Goal: Communication & Community: Answer question/provide support

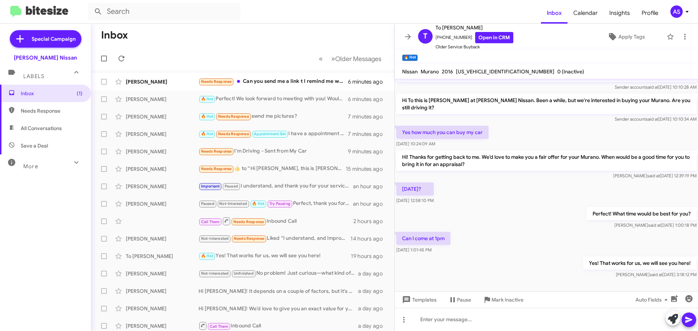
scroll to position [314, 0]
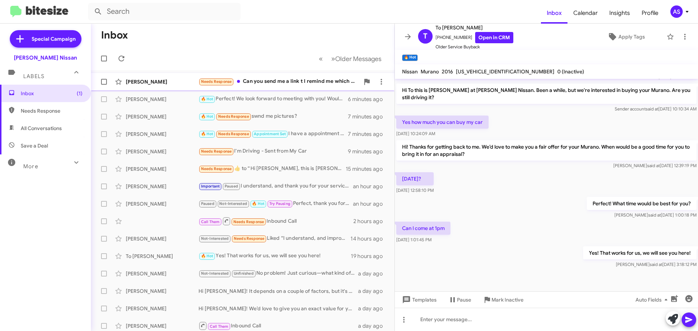
click at [306, 81] on div "Needs Response Can you send me a link t I remind me which armada this is? I hav…" at bounding box center [278, 81] width 161 height 8
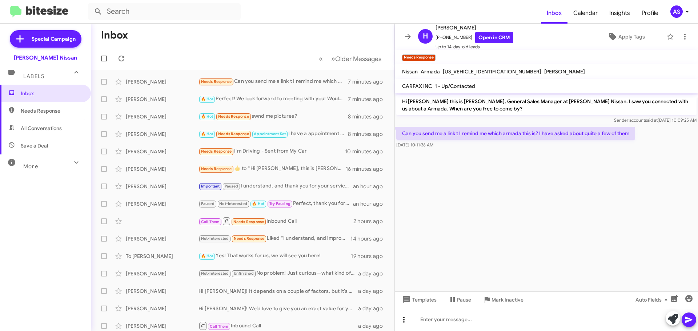
click at [401, 321] on icon at bounding box center [403, 319] width 9 height 9
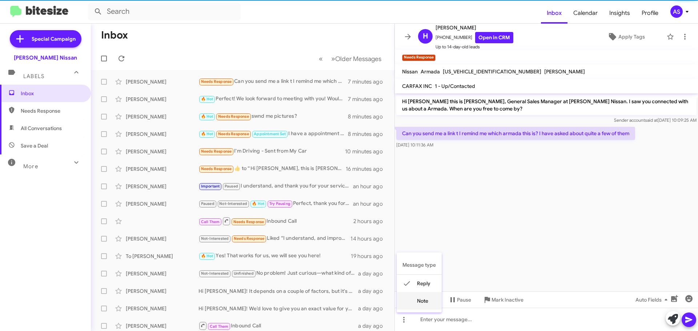
click at [416, 304] on button "note" at bounding box center [418, 300] width 45 height 17
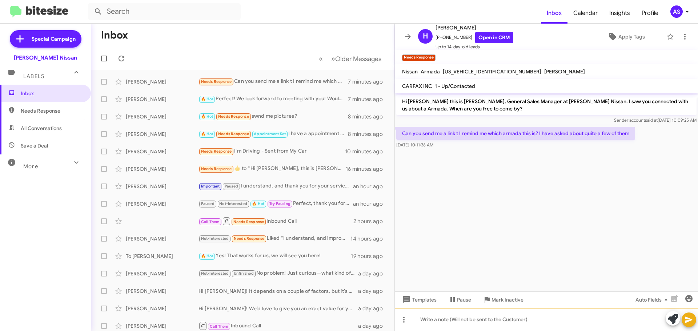
click at [433, 319] on div at bounding box center [546, 319] width 303 height 23
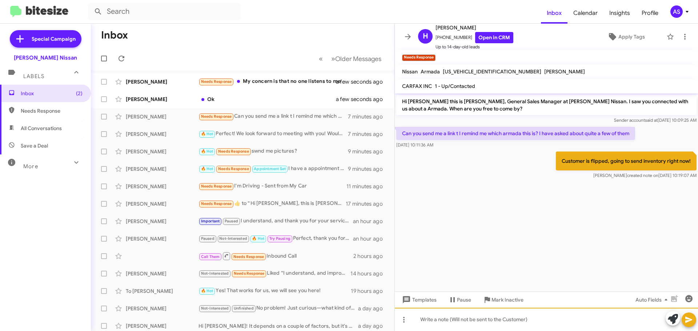
click at [530, 324] on div at bounding box center [546, 319] width 303 height 23
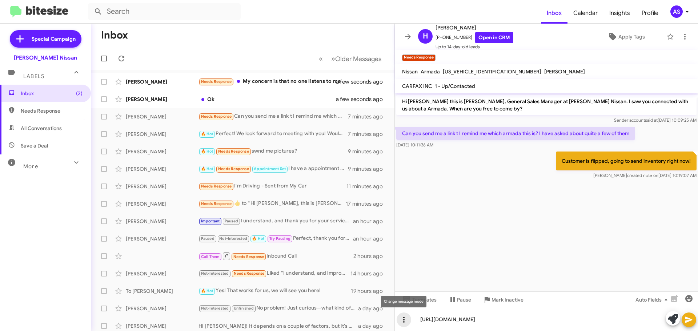
click at [402, 322] on icon at bounding box center [403, 319] width 9 height 9
click at [424, 291] on button "reply" at bounding box center [418, 283] width 45 height 17
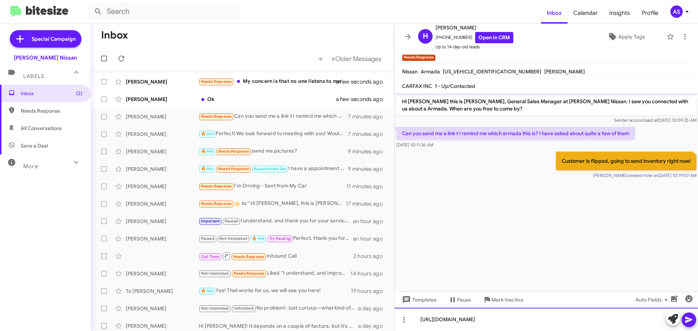
click at [550, 322] on div "[URL][DOMAIN_NAME]" at bounding box center [546, 319] width 303 height 23
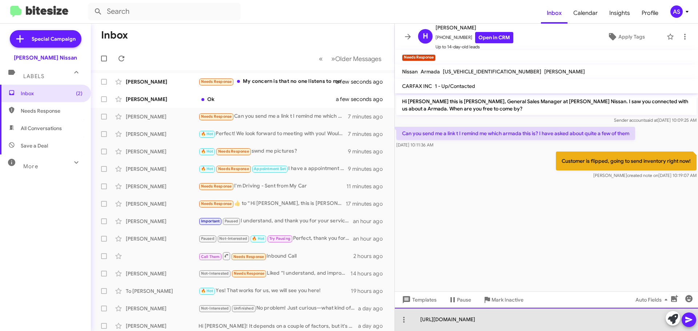
click at [550, 322] on div "[URL][DOMAIN_NAME]" at bounding box center [546, 319] width 303 height 23
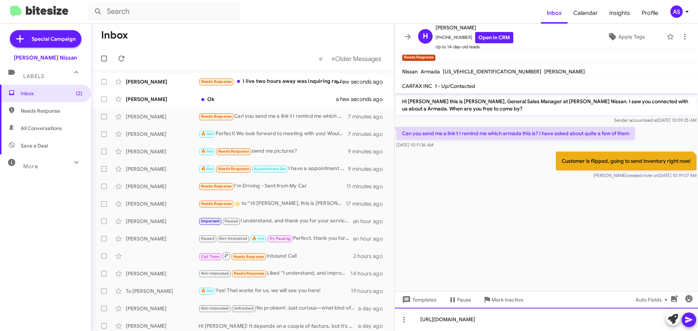
click at [574, 315] on div "[URL][DOMAIN_NAME]" at bounding box center [546, 319] width 303 height 23
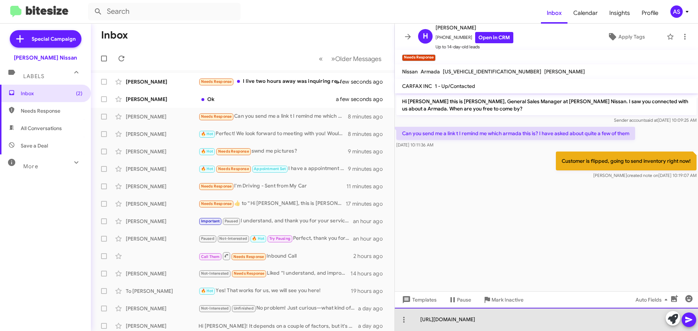
click at [628, 324] on div "[URL][DOMAIN_NAME]" at bounding box center [546, 319] width 303 height 23
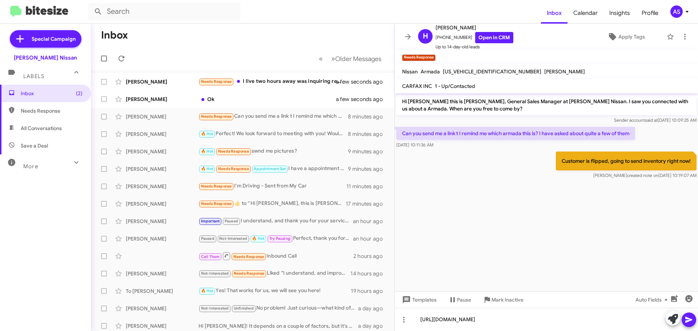
click at [590, 279] on cdk-virtual-scroll-viewport "Hi [PERSON_NAME] this is [PERSON_NAME], General Sales Manager at [PERSON_NAME] …" at bounding box center [546, 192] width 303 height 198
click at [689, 319] on icon at bounding box center [688, 320] width 7 height 6
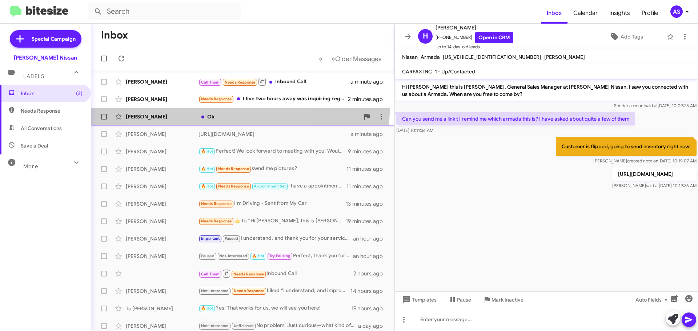
click at [212, 109] on span "[PERSON_NAME] Ok 2 minutes ago" at bounding box center [242, 116] width 303 height 17
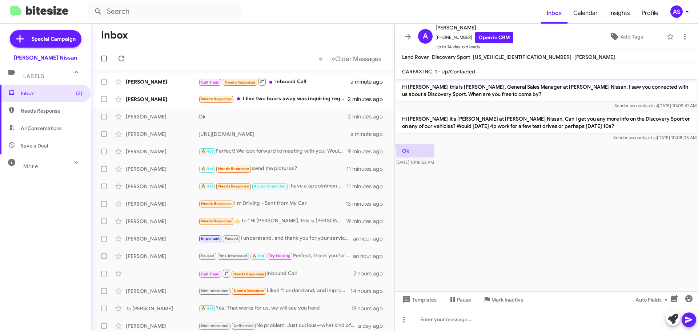
click at [515, 235] on cdk-virtual-scroll-viewport "Hi [PERSON_NAME] this is [PERSON_NAME], General Sales Manager at [PERSON_NAME] …" at bounding box center [546, 185] width 303 height 213
click at [514, 237] on cdk-virtual-scroll-viewport "Hi [PERSON_NAME] this is [PERSON_NAME], General Sales Manager at [PERSON_NAME] …" at bounding box center [546, 185] width 303 height 213
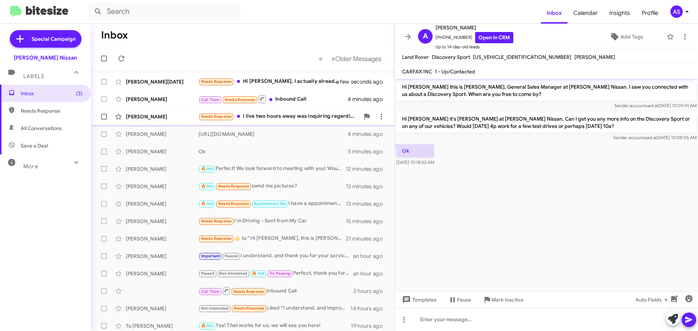
click at [288, 114] on div "Needs Response I live two hours away was inquiring regarding price but instead …" at bounding box center [278, 116] width 161 height 8
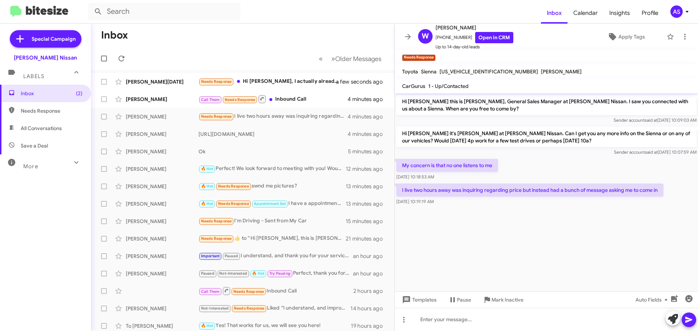
click at [456, 245] on cdk-virtual-scroll-viewport "Hi [PERSON_NAME] this is [PERSON_NAME], General Sales Manager at [PERSON_NAME] …" at bounding box center [546, 192] width 303 height 198
click at [453, 226] on cdk-virtual-scroll-viewport "Hi [PERSON_NAME] this is [PERSON_NAME], General Sales Manager at [PERSON_NAME] …" at bounding box center [546, 192] width 303 height 198
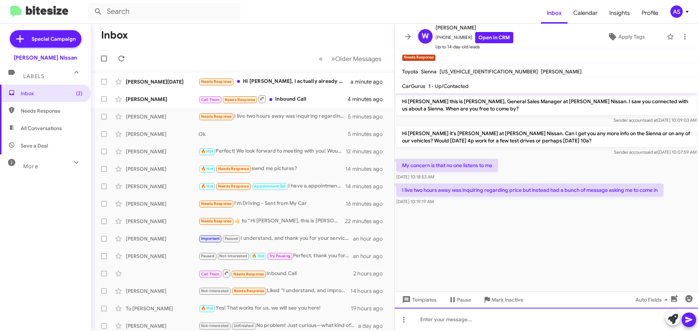
click at [555, 322] on div at bounding box center [546, 319] width 303 height 23
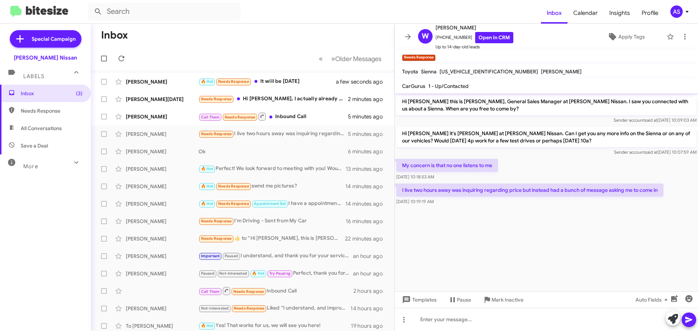
click at [609, 282] on cdk-virtual-scroll-viewport "Hi [PERSON_NAME] this is [PERSON_NAME], General Sales Manager at [PERSON_NAME] …" at bounding box center [546, 192] width 303 height 198
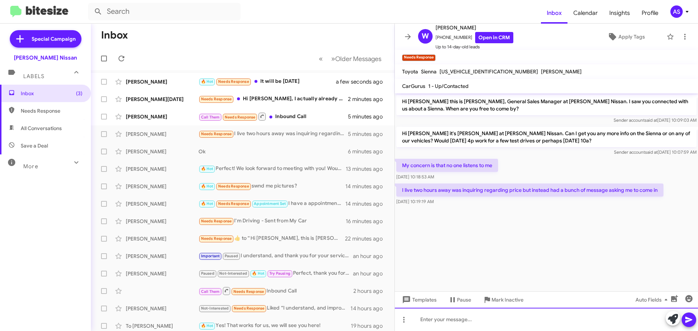
click at [547, 330] on div at bounding box center [546, 319] width 303 height 23
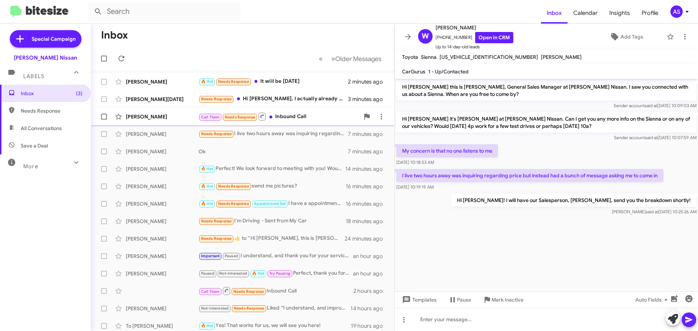
click at [280, 110] on div "[PERSON_NAME] Call Them Needs Response Inbound Call 6 minutes ago" at bounding box center [243, 116] width 292 height 15
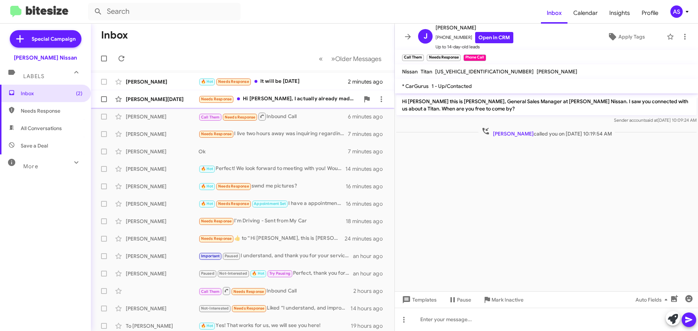
click at [315, 101] on div "Needs Response Hi [PERSON_NAME], I actually already made an offer but your sale…" at bounding box center [278, 99] width 161 height 8
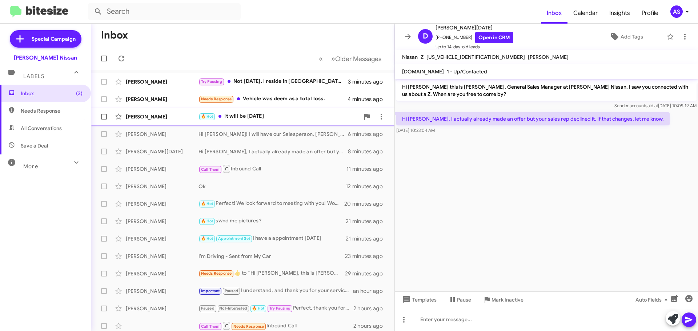
click at [270, 111] on div "Amber Welbug 🔥 Hot It will be tomorrow 7 minutes ago" at bounding box center [243, 116] width 292 height 15
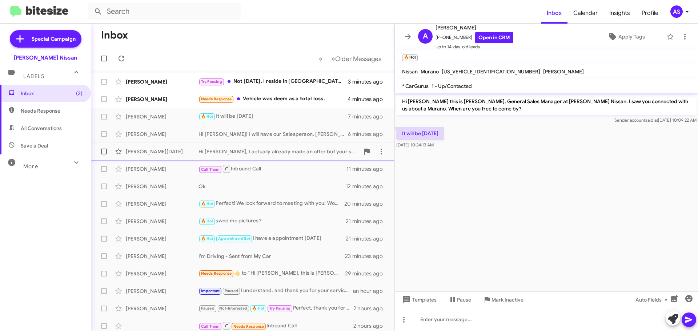
click at [257, 154] on div "Hi [PERSON_NAME], I actually already made an offer but your sales rep declined …" at bounding box center [278, 151] width 161 height 7
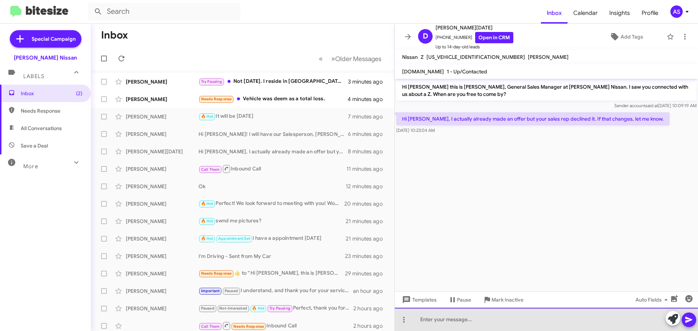
click at [538, 317] on div at bounding box center [546, 319] width 303 height 23
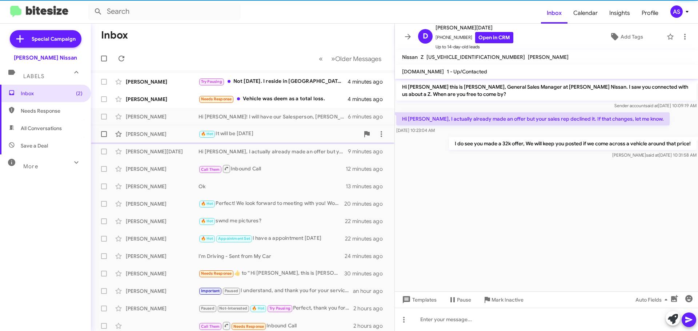
click at [270, 127] on div "Amber Welbug 🔥 Hot It will be tomorrow 7 minutes ago" at bounding box center [243, 134] width 292 height 15
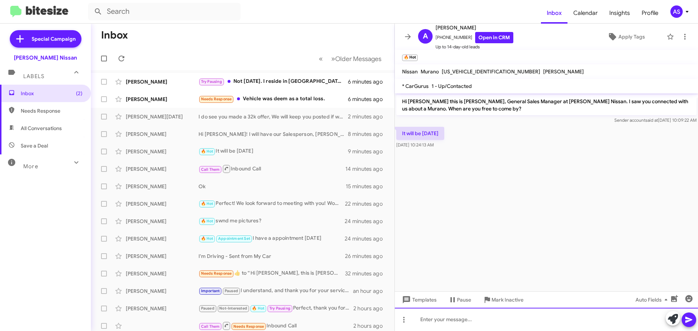
click at [476, 320] on div at bounding box center [546, 319] width 303 height 23
click at [467, 325] on div at bounding box center [546, 319] width 303 height 23
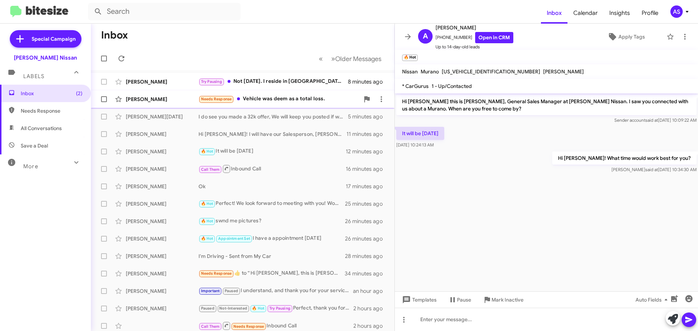
click at [288, 100] on div "Needs Response Vehicle was deem as a total loss." at bounding box center [278, 99] width 161 height 8
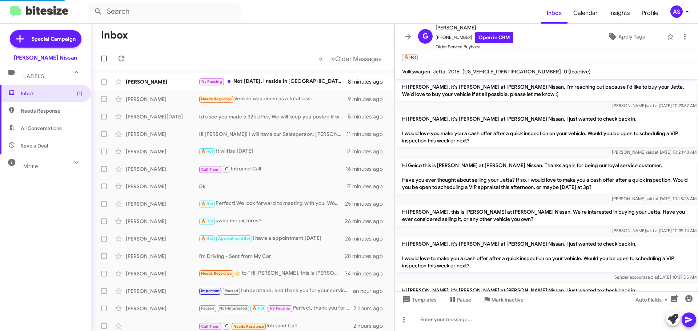
scroll to position [164, 0]
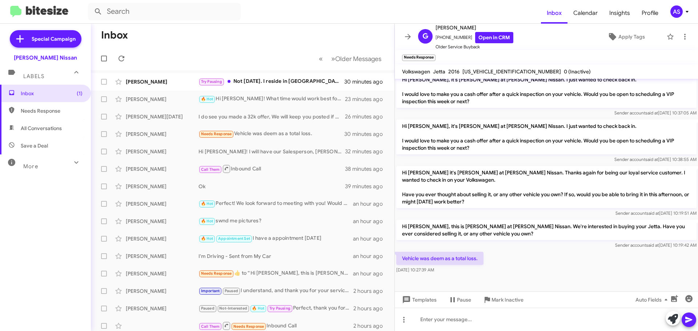
click at [40, 219] on div "Inbox (1) Needs Response All Conversations Save a Deal More Important 🔥 Hot App…" at bounding box center [45, 184] width 91 height 199
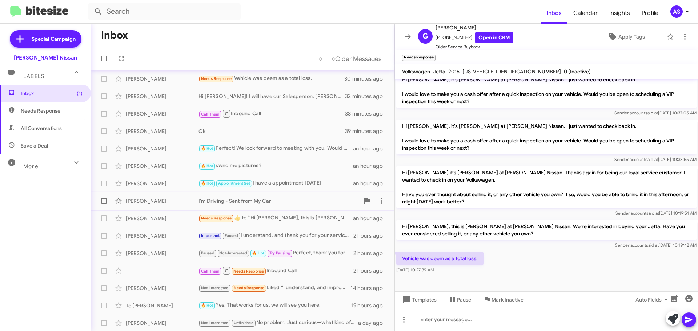
scroll to position [0, 0]
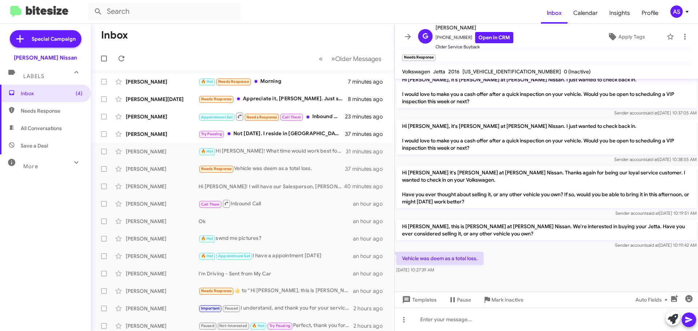
click at [519, 267] on div "Vehicle was deem as a total loss. Sep 25, 2025, 10:27:39 AM" at bounding box center [546, 262] width 303 height 25
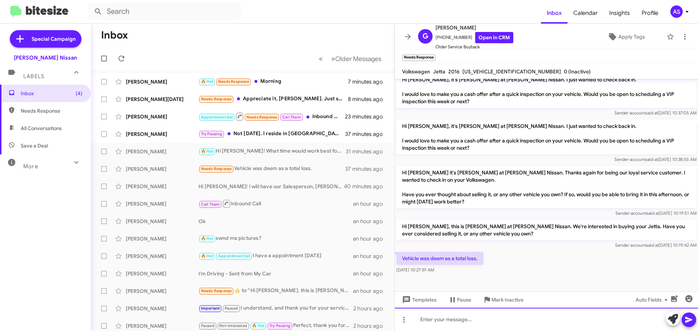
click at [525, 316] on div at bounding box center [546, 319] width 303 height 23
